Goal: Task Accomplishment & Management: Manage account settings

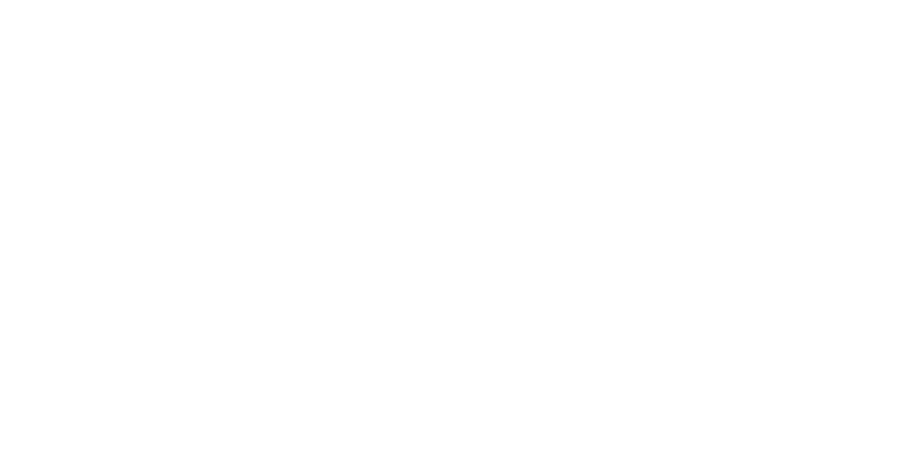
click at [478, 0] on html at bounding box center [459, 0] width 919 height 0
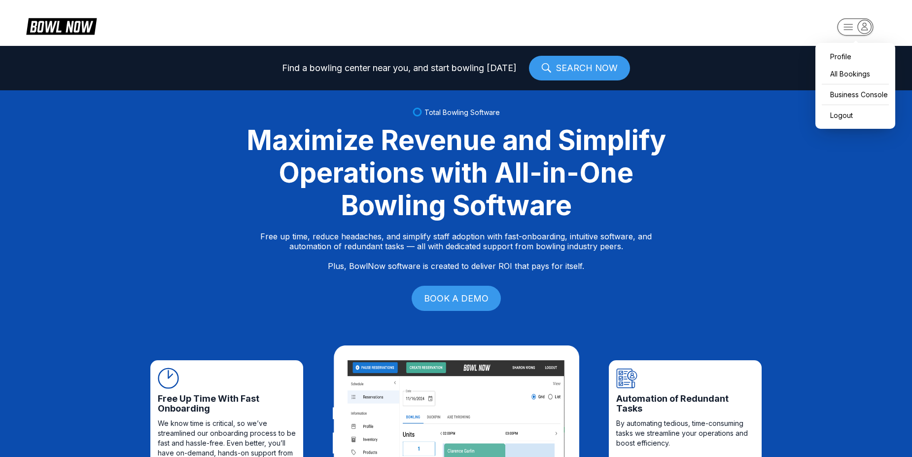
click at [853, 28] on rect "button" at bounding box center [855, 26] width 36 height 17
click at [853, 103] on div "Business Console" at bounding box center [855, 94] width 70 height 17
click at [851, 27] on icon "button" at bounding box center [848, 26] width 9 height 5
click at [838, 94] on div "Business Console" at bounding box center [855, 94] width 70 height 17
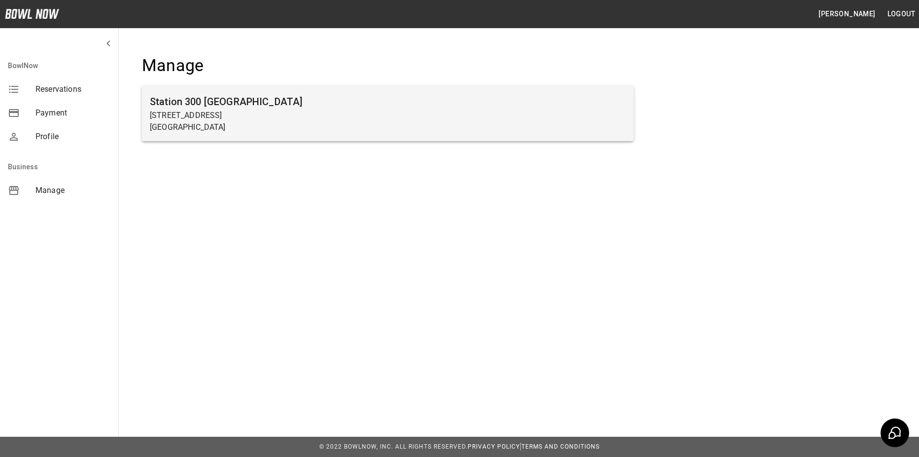
click at [381, 94] on h6 "Station 300 Gainesville" at bounding box center [388, 102] width 476 height 16
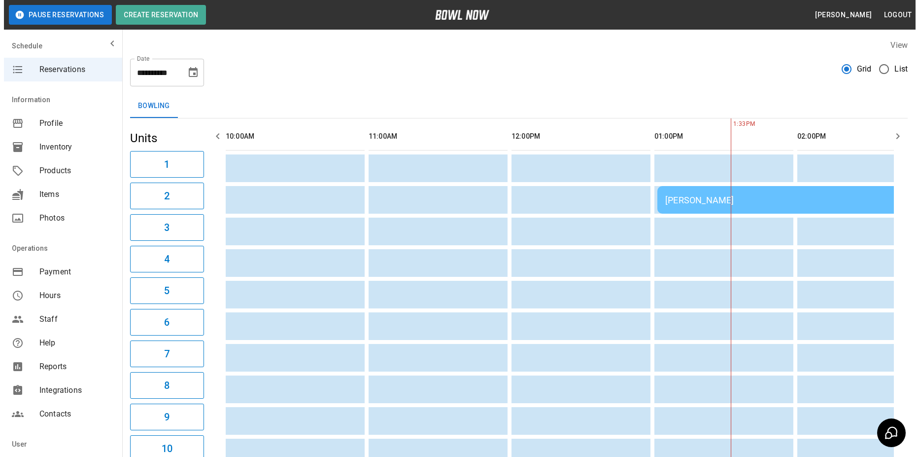
scroll to position [0, 429]
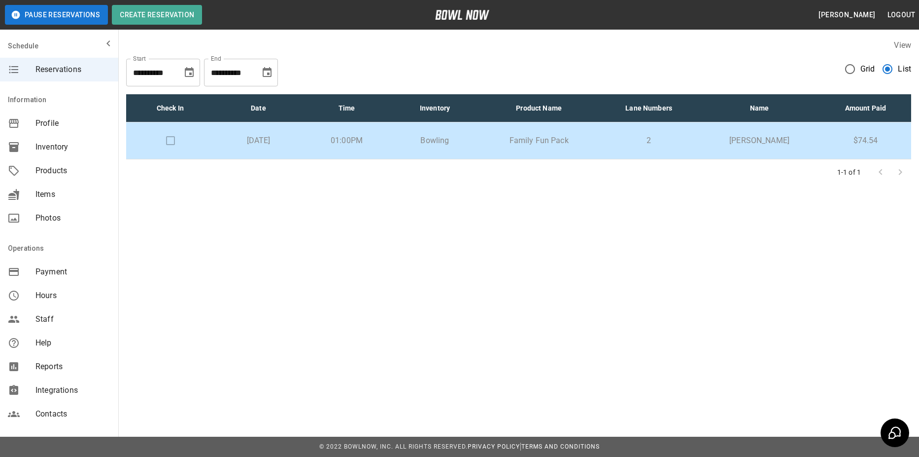
click at [165, 141] on td at bounding box center [170, 140] width 88 height 37
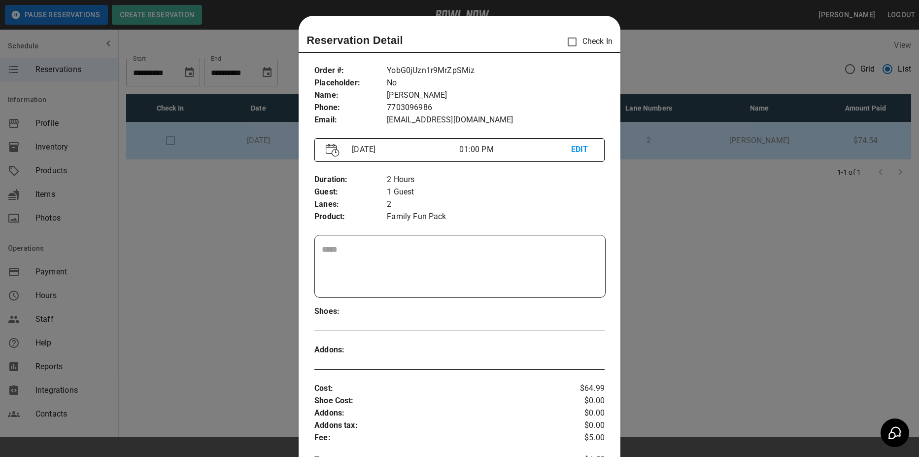
scroll to position [16, 0]
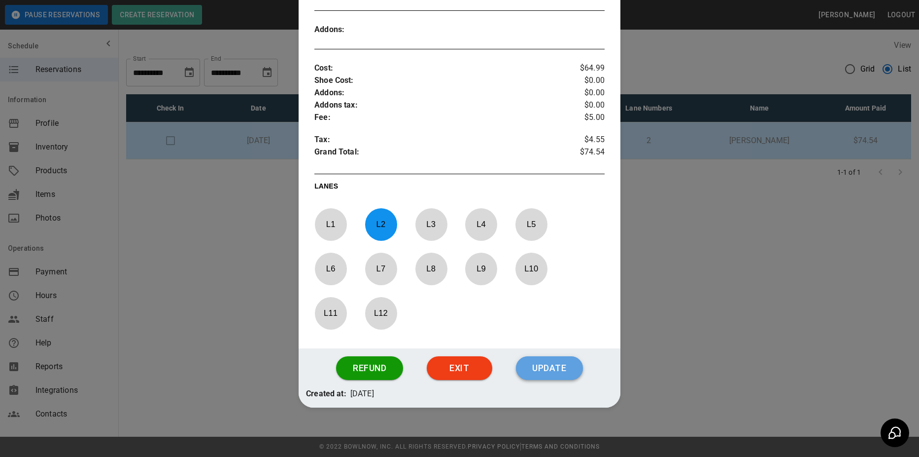
click at [563, 366] on button "Update" at bounding box center [549, 368] width 67 height 24
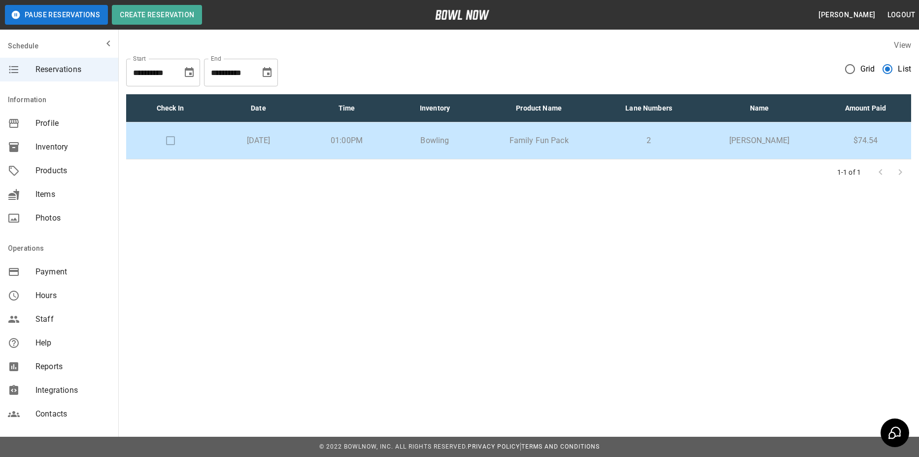
click at [249, 141] on p "Saturday, August 23rd" at bounding box center [258, 141] width 72 height 12
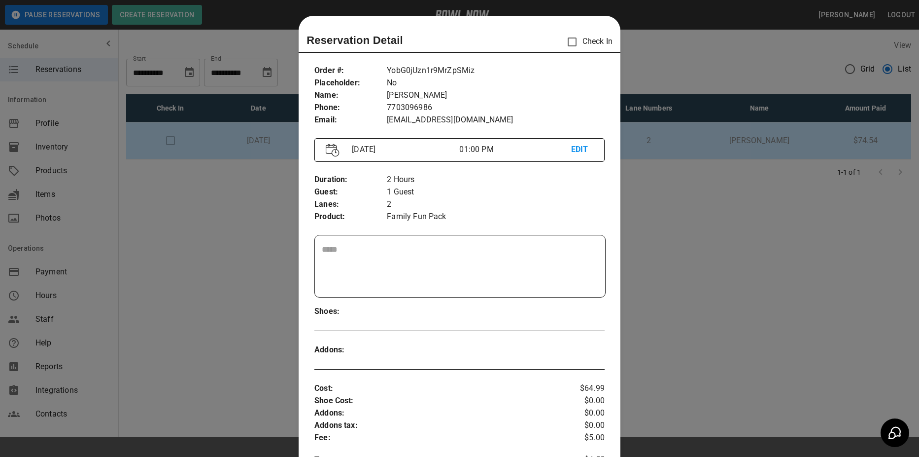
scroll to position [16, 0]
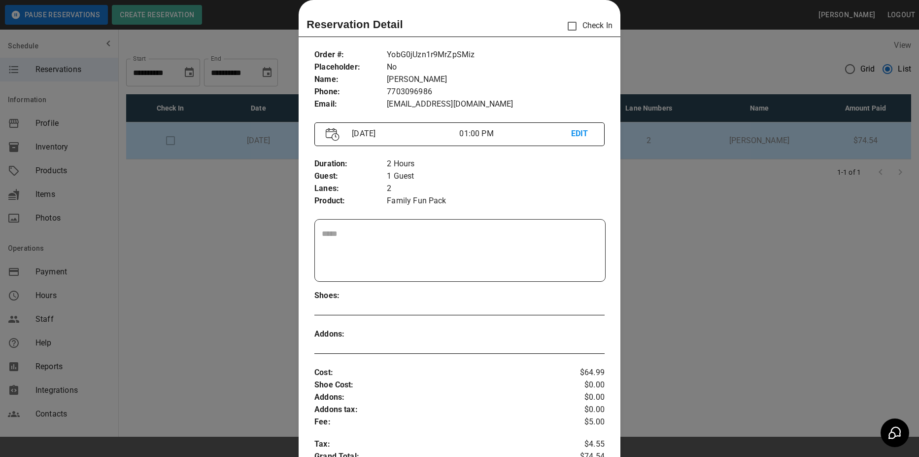
click at [735, 204] on div at bounding box center [459, 228] width 919 height 457
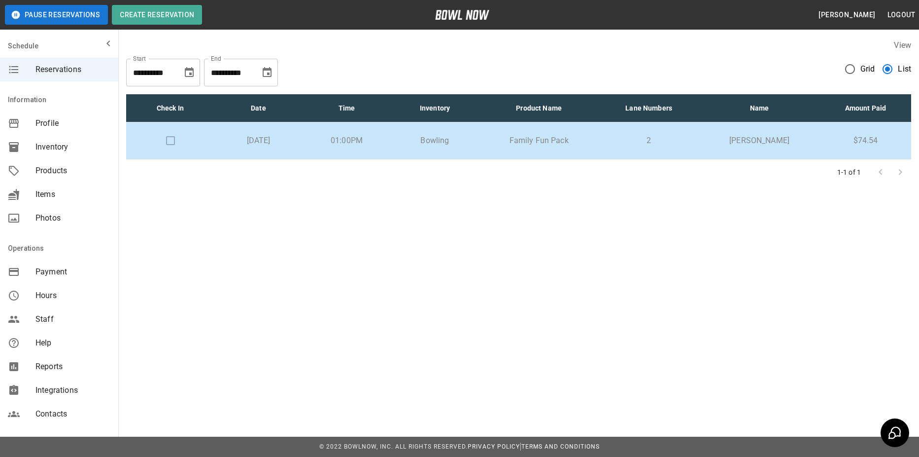
click at [165, 144] on td at bounding box center [170, 140] width 88 height 37
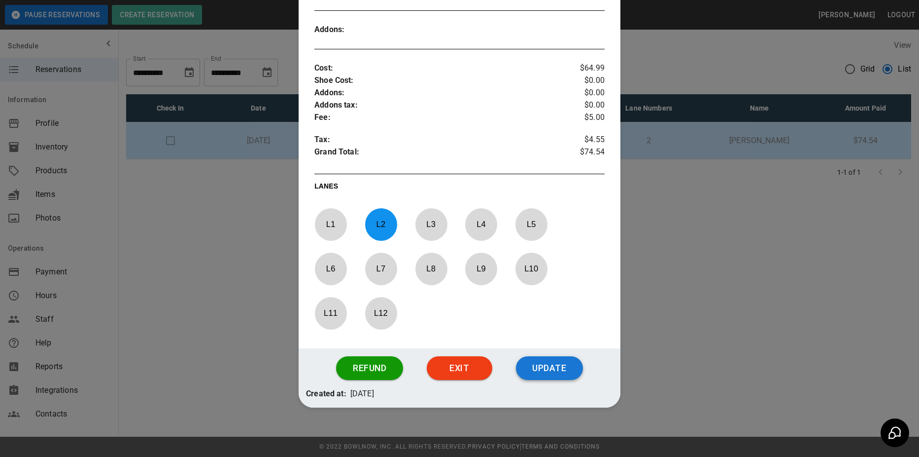
click at [566, 365] on button "Update" at bounding box center [549, 368] width 67 height 24
